Goal: Transaction & Acquisition: Purchase product/service

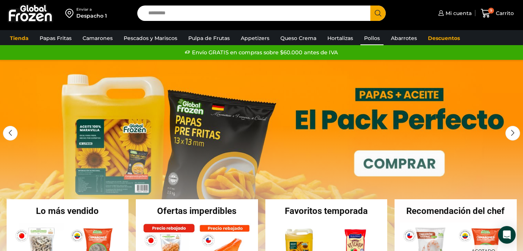
scroll to position [73, 0]
click at [370, 40] on link "Pollos" at bounding box center [372, 38] width 23 height 14
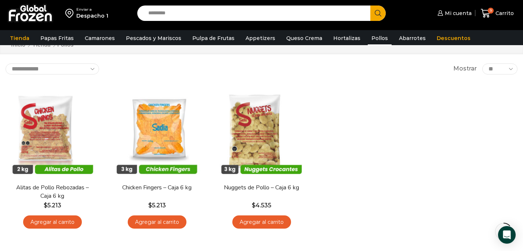
scroll to position [33, 0]
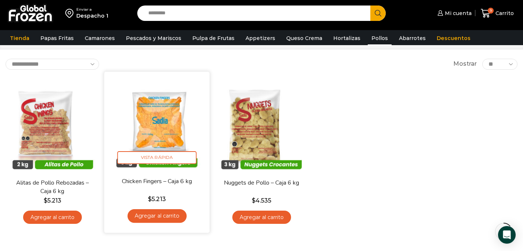
click at [153, 118] on img at bounding box center [157, 124] width 94 height 94
